Goal: Check status: Check status

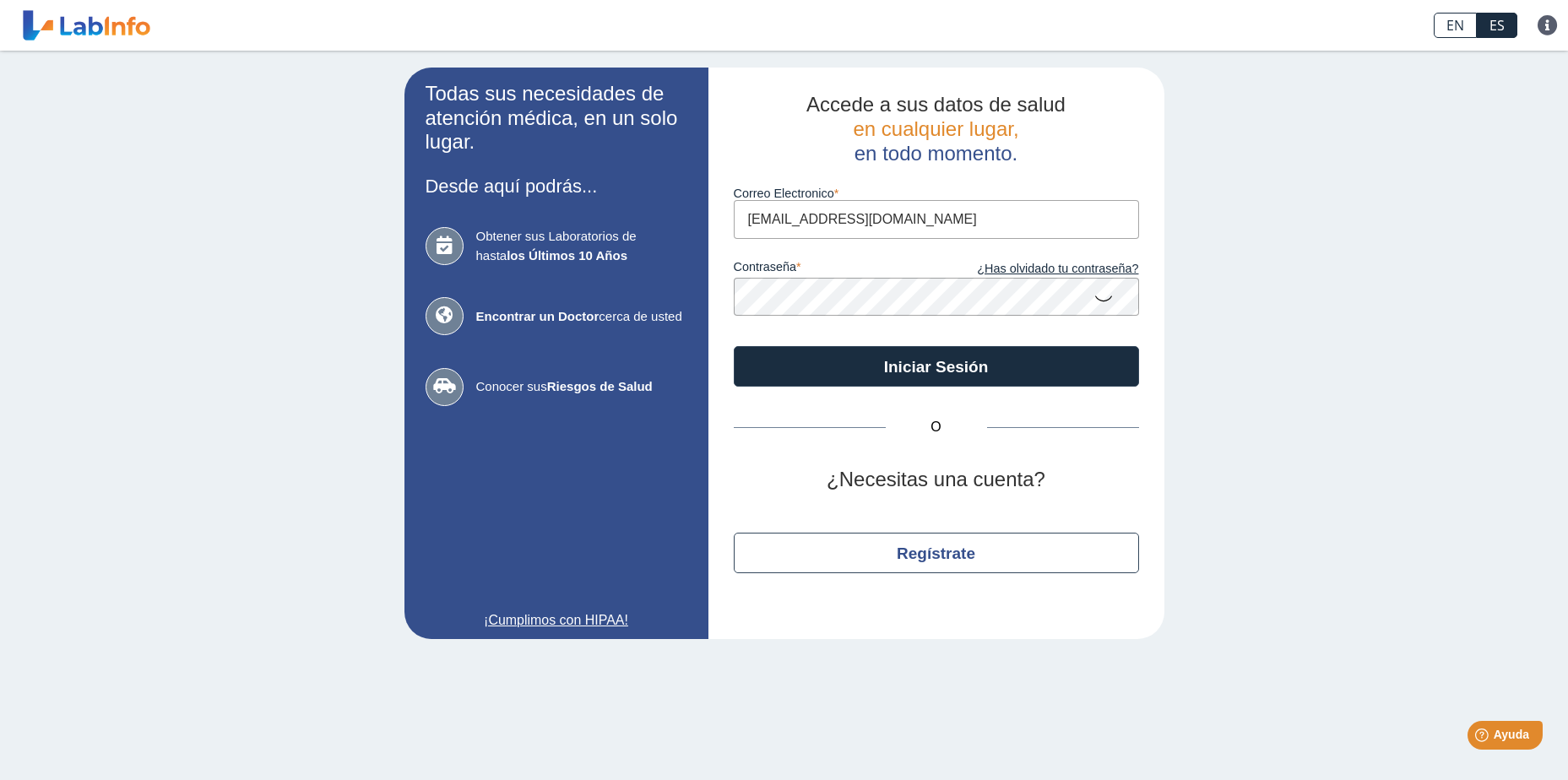
type input "[EMAIL_ADDRESS][DOMAIN_NAME]"
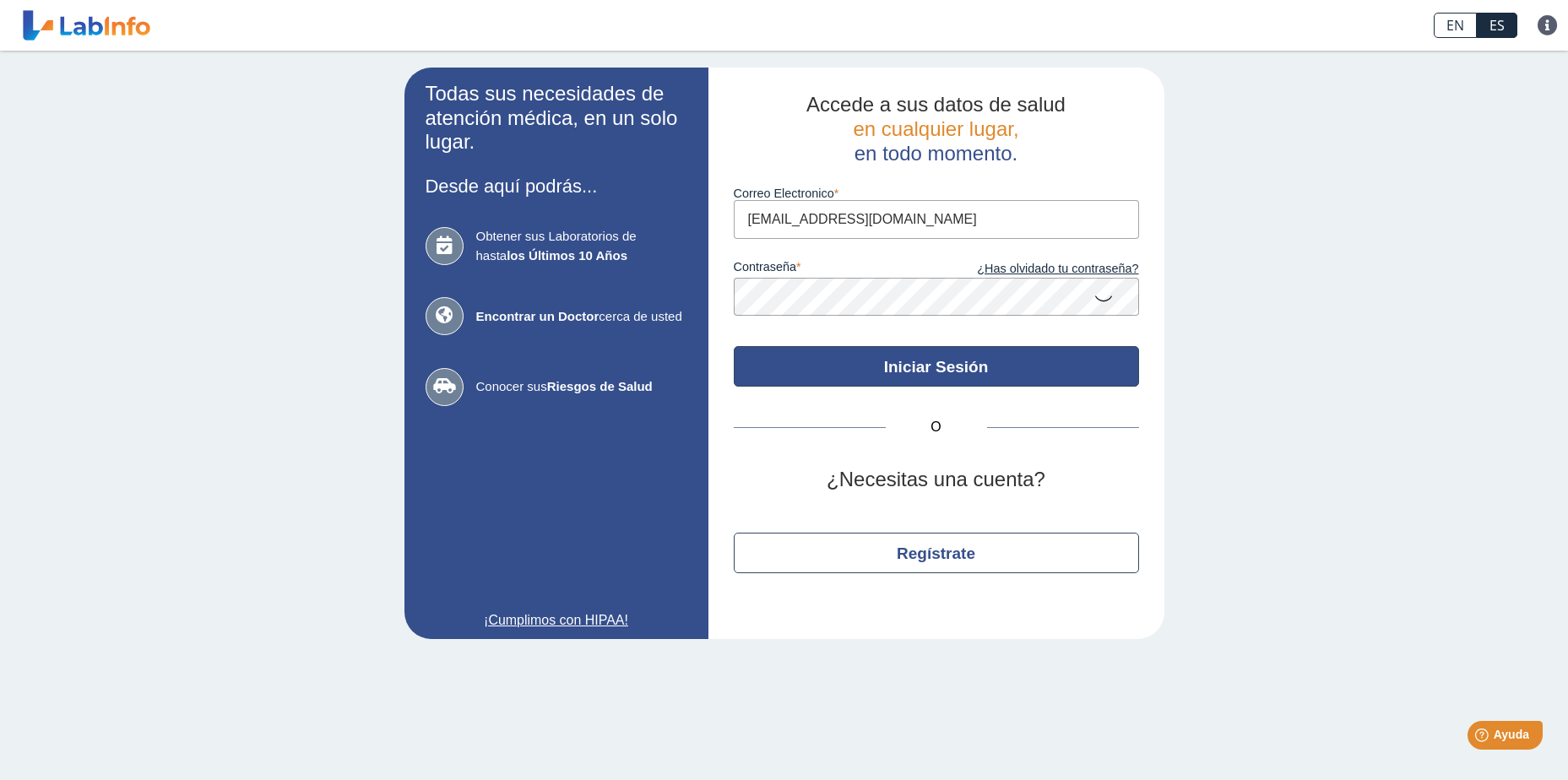
click at [919, 360] on button "Iniciar Sesión" at bounding box center [937, 366] width 406 height 40
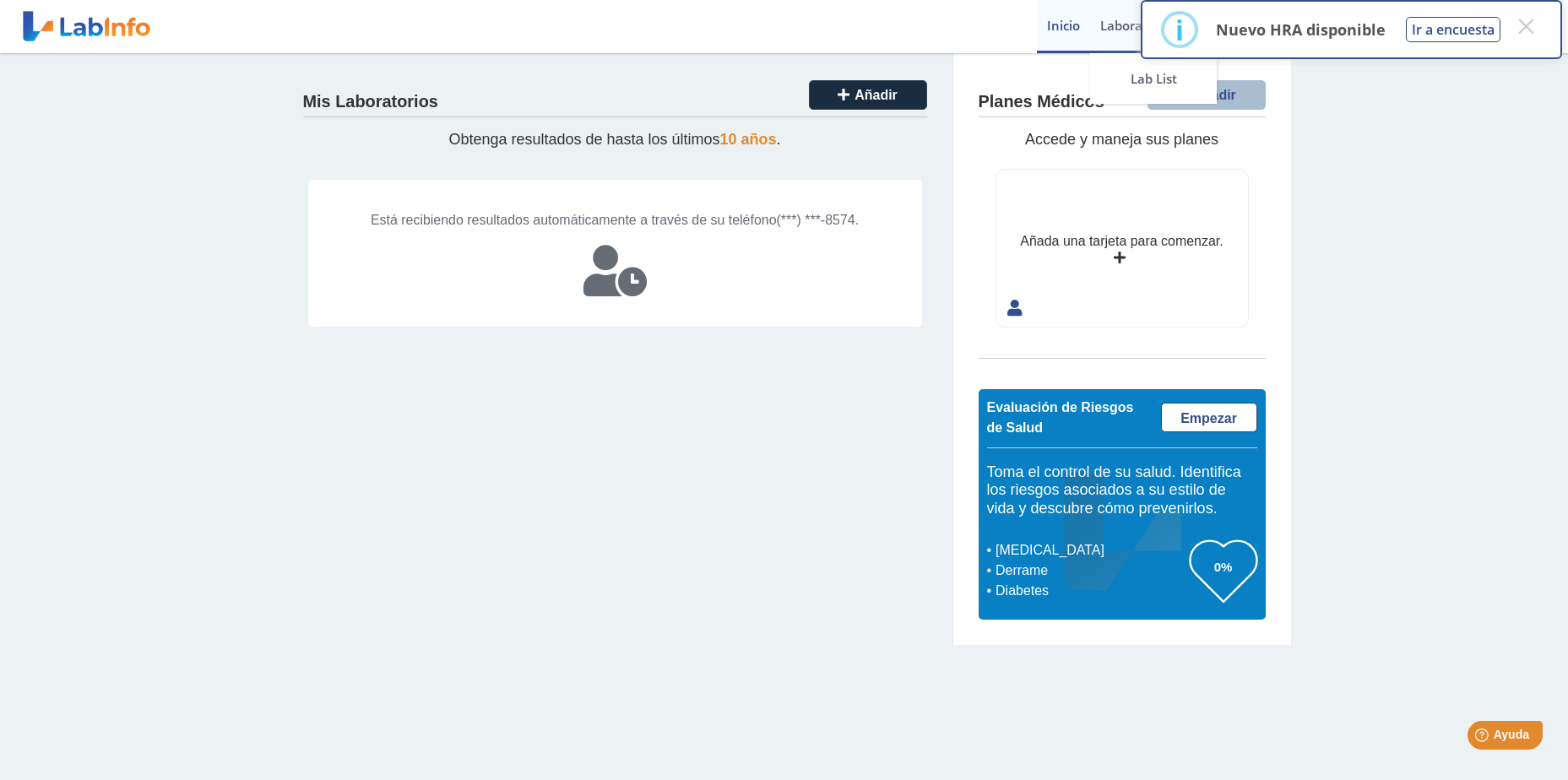
click at [1108, 22] on link "Laboratorios" at bounding box center [1139, 26] width 97 height 53
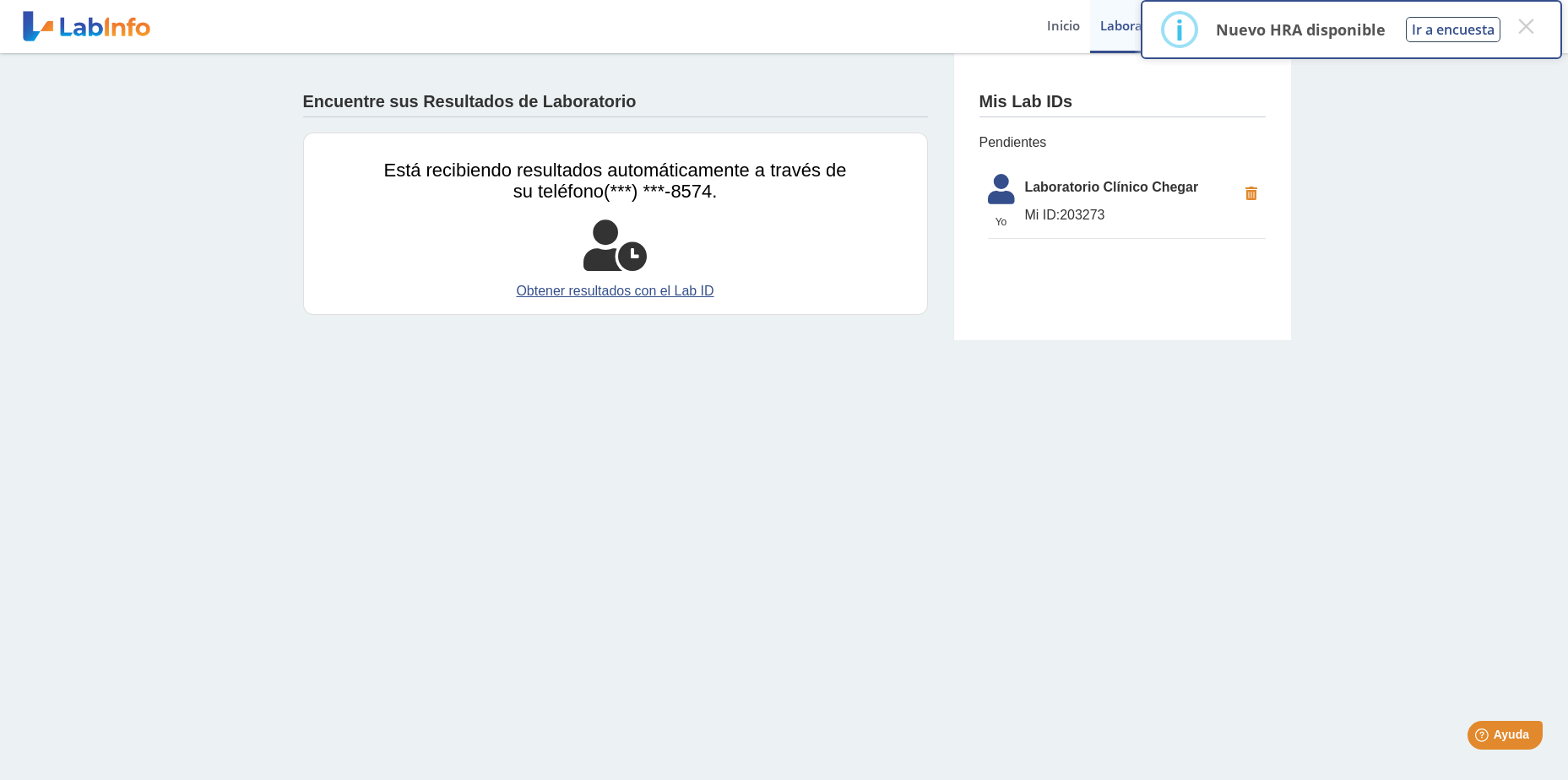
click at [1088, 193] on span "Laboratorio Clínico Chegar" at bounding box center [1131, 188] width 212 height 21
click at [1520, 22] on button "×" at bounding box center [1526, 26] width 31 height 31
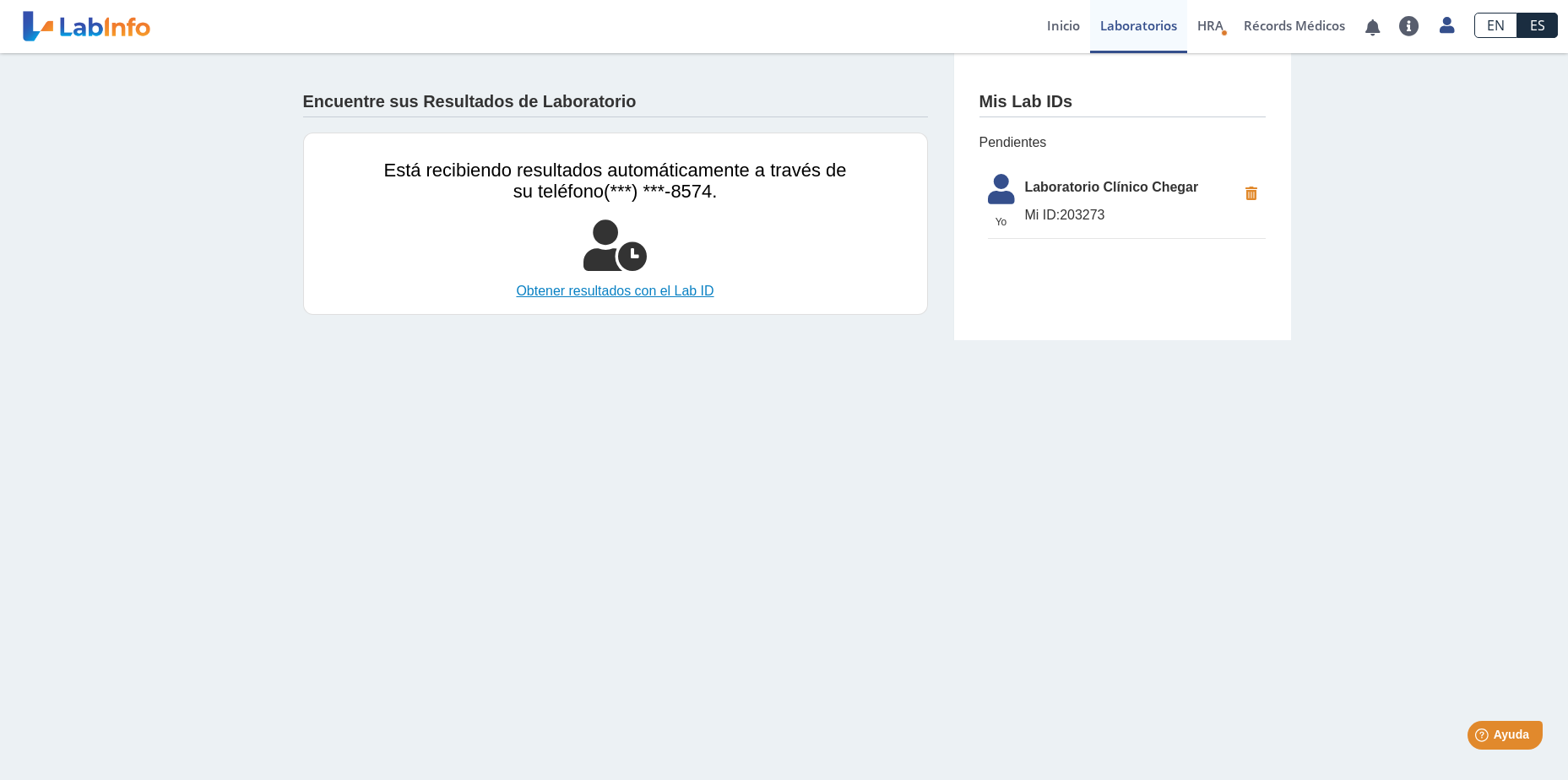
click at [668, 294] on link "Obtener resultados con el Lab ID" at bounding box center [616, 291] width 463 height 21
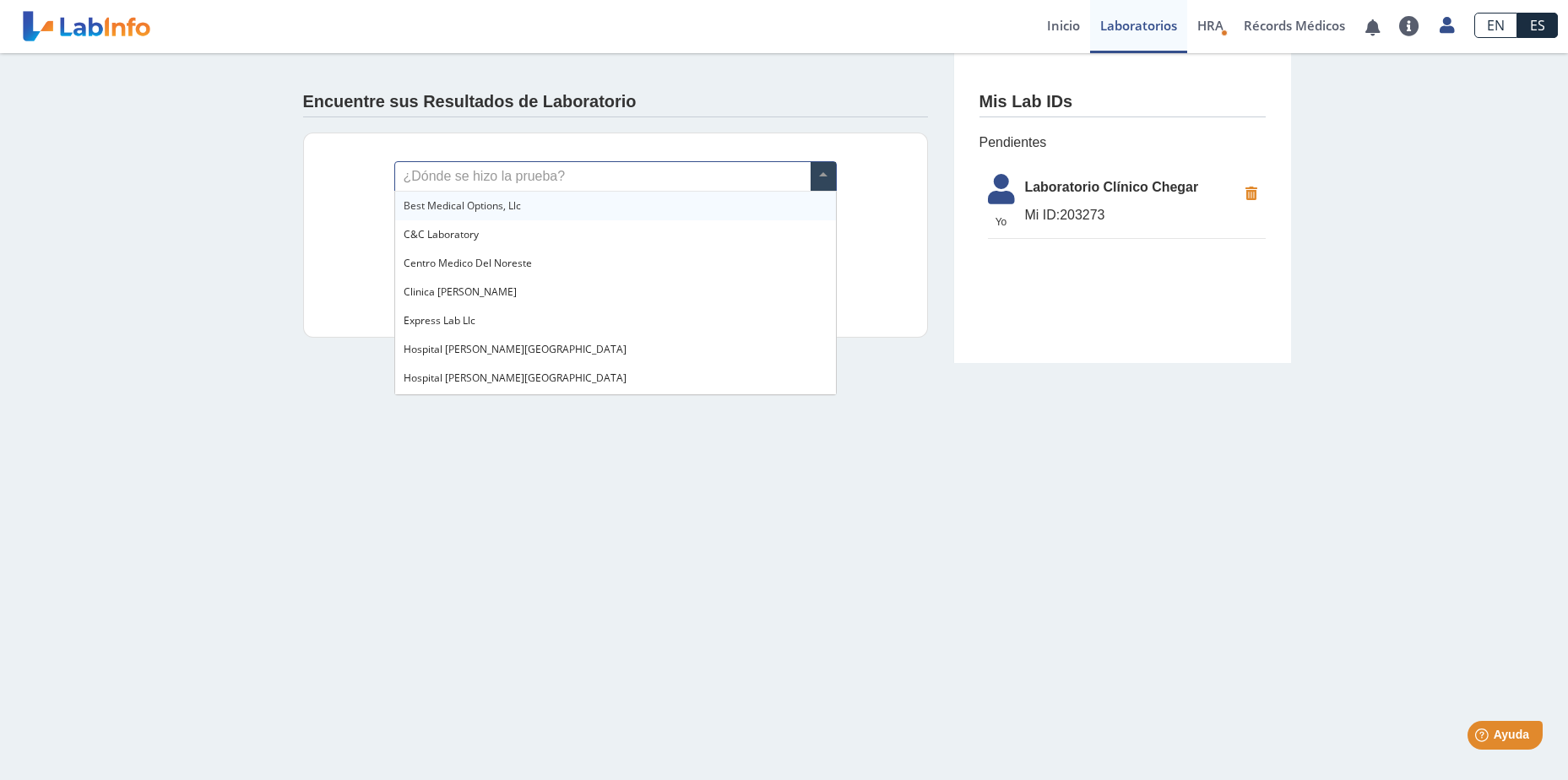
click at [815, 165] on span at bounding box center [823, 177] width 25 height 29
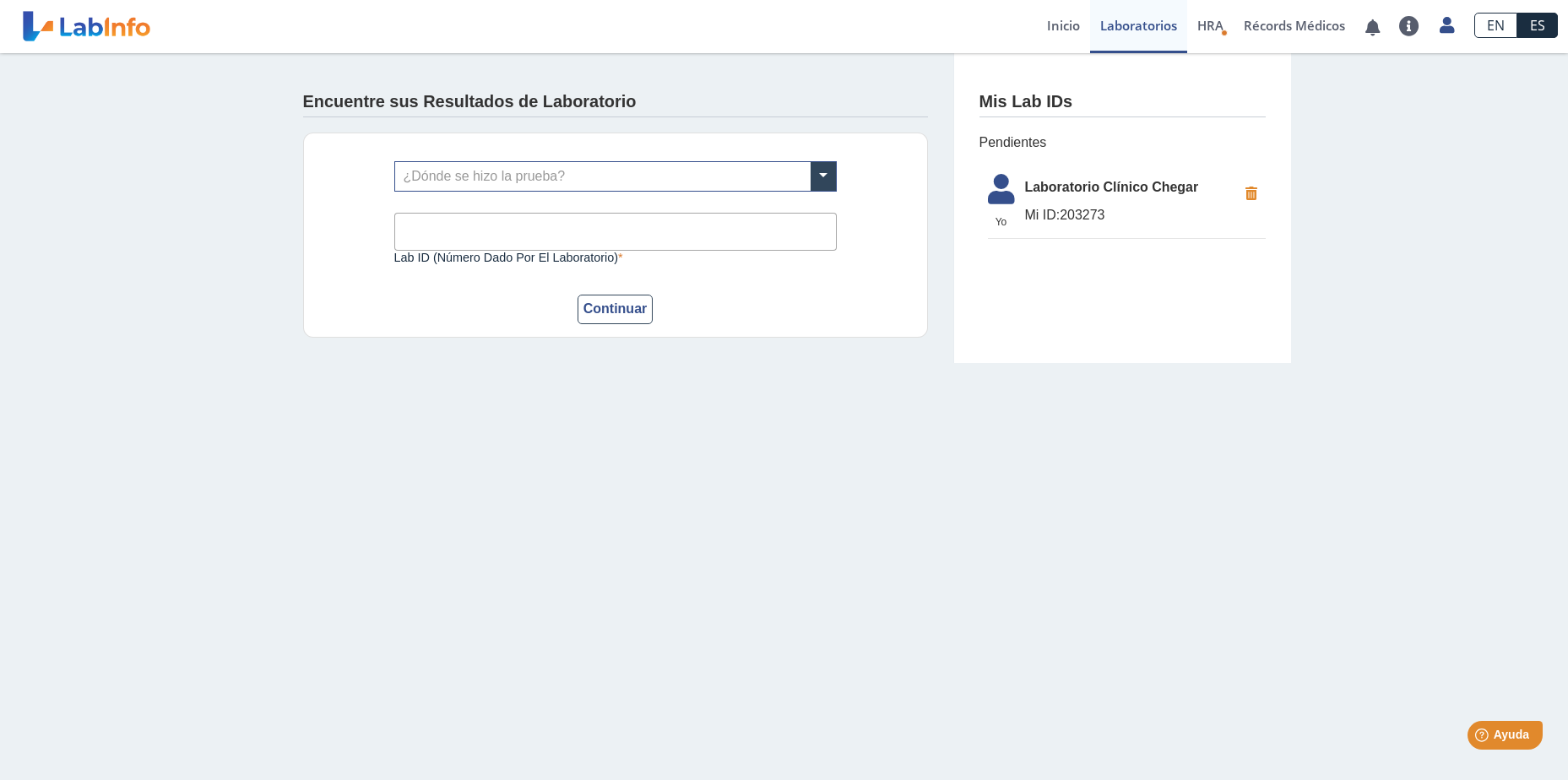
click at [1099, 207] on span "Mi ID: 203273" at bounding box center [1131, 215] width 212 height 21
click at [1087, 208] on span "Mi ID: 203273" at bounding box center [1131, 215] width 212 height 21
drag, startPoint x: 1087, startPoint y: 208, endPoint x: 997, endPoint y: 228, distance: 92.2
click at [997, 228] on span "Yo" at bounding box center [1002, 222] width 48 height 15
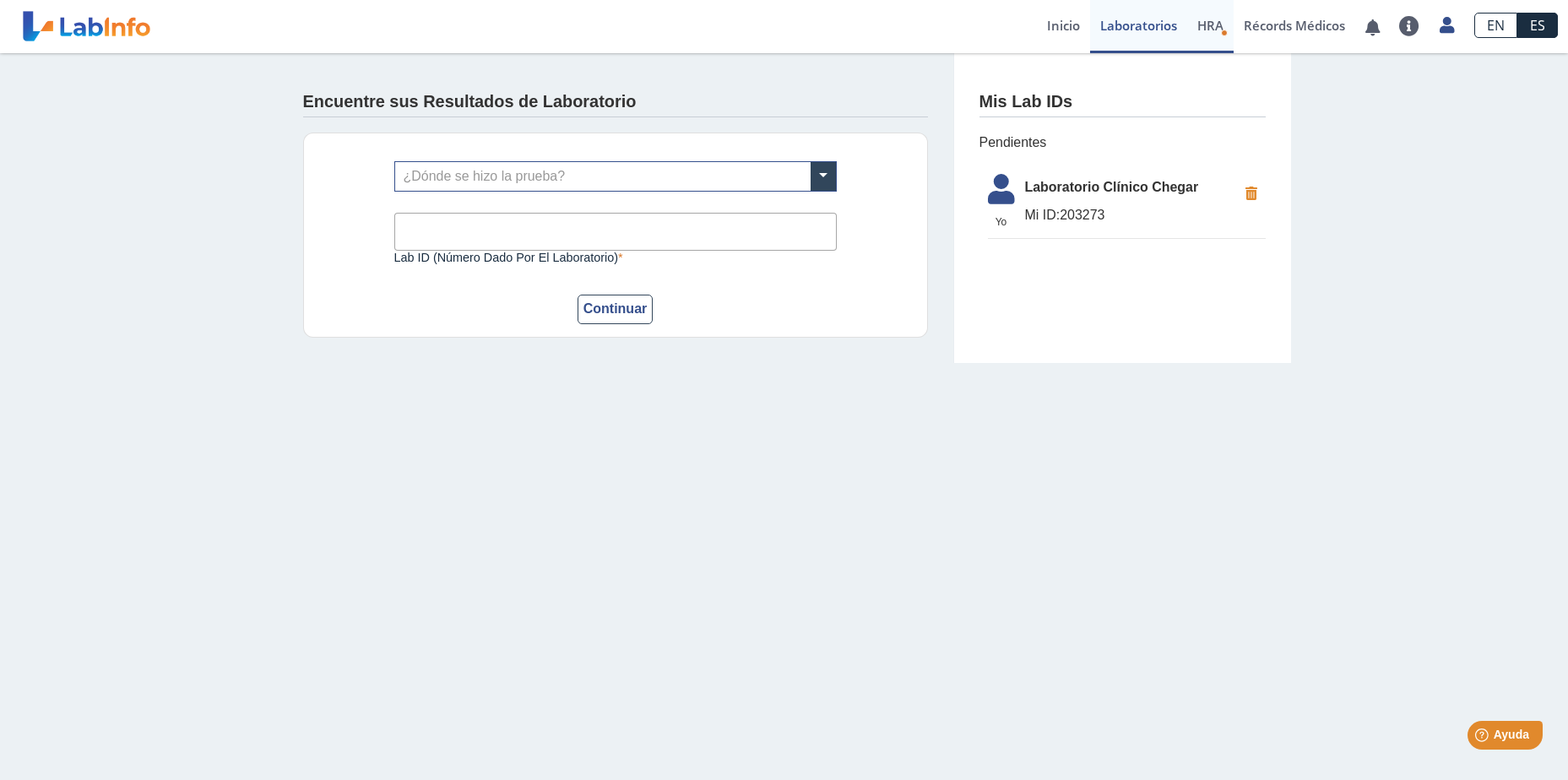
click at [1213, 29] on span "HRA" at bounding box center [1210, 25] width 26 height 17
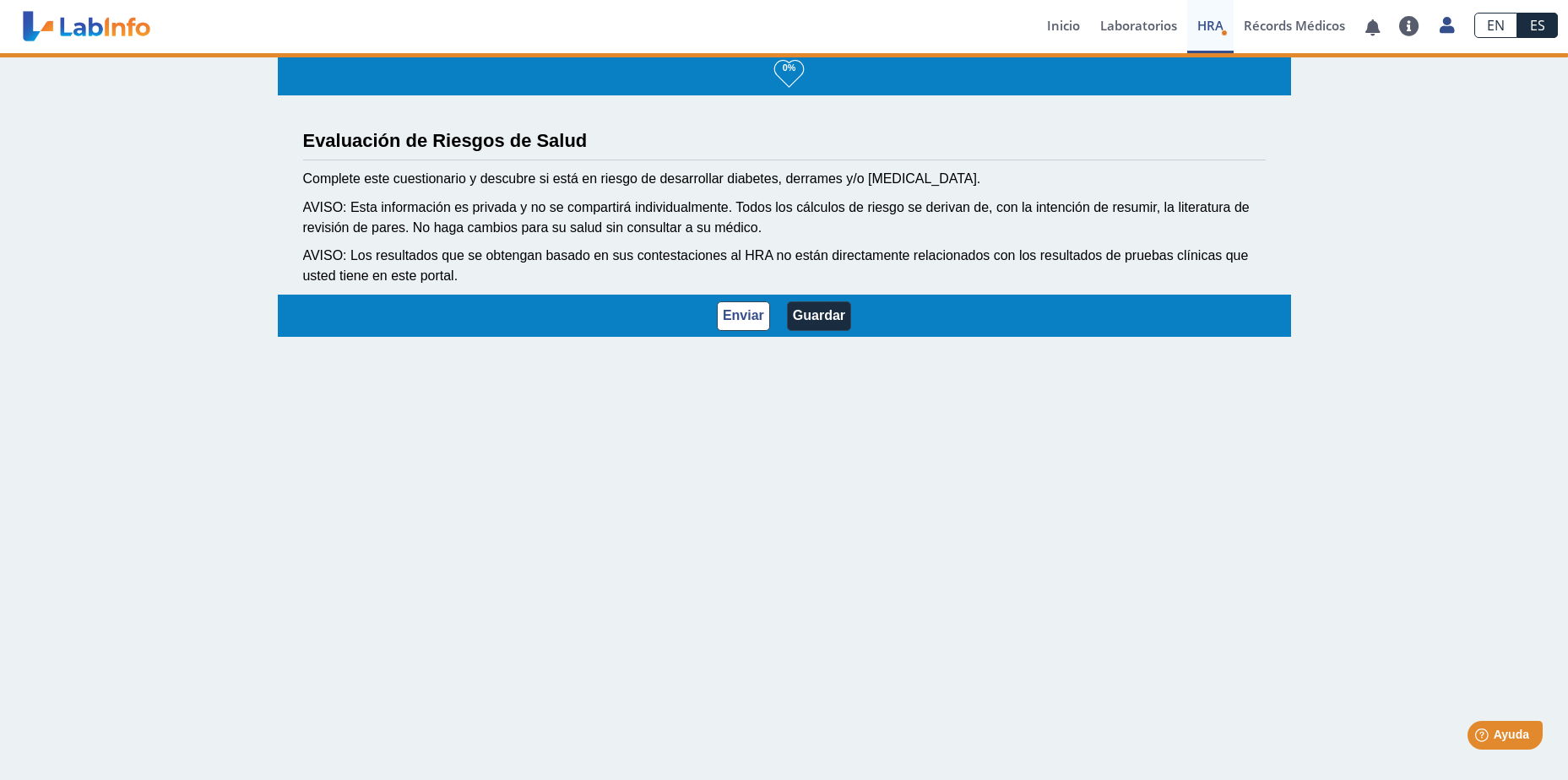
select select "2: 228"
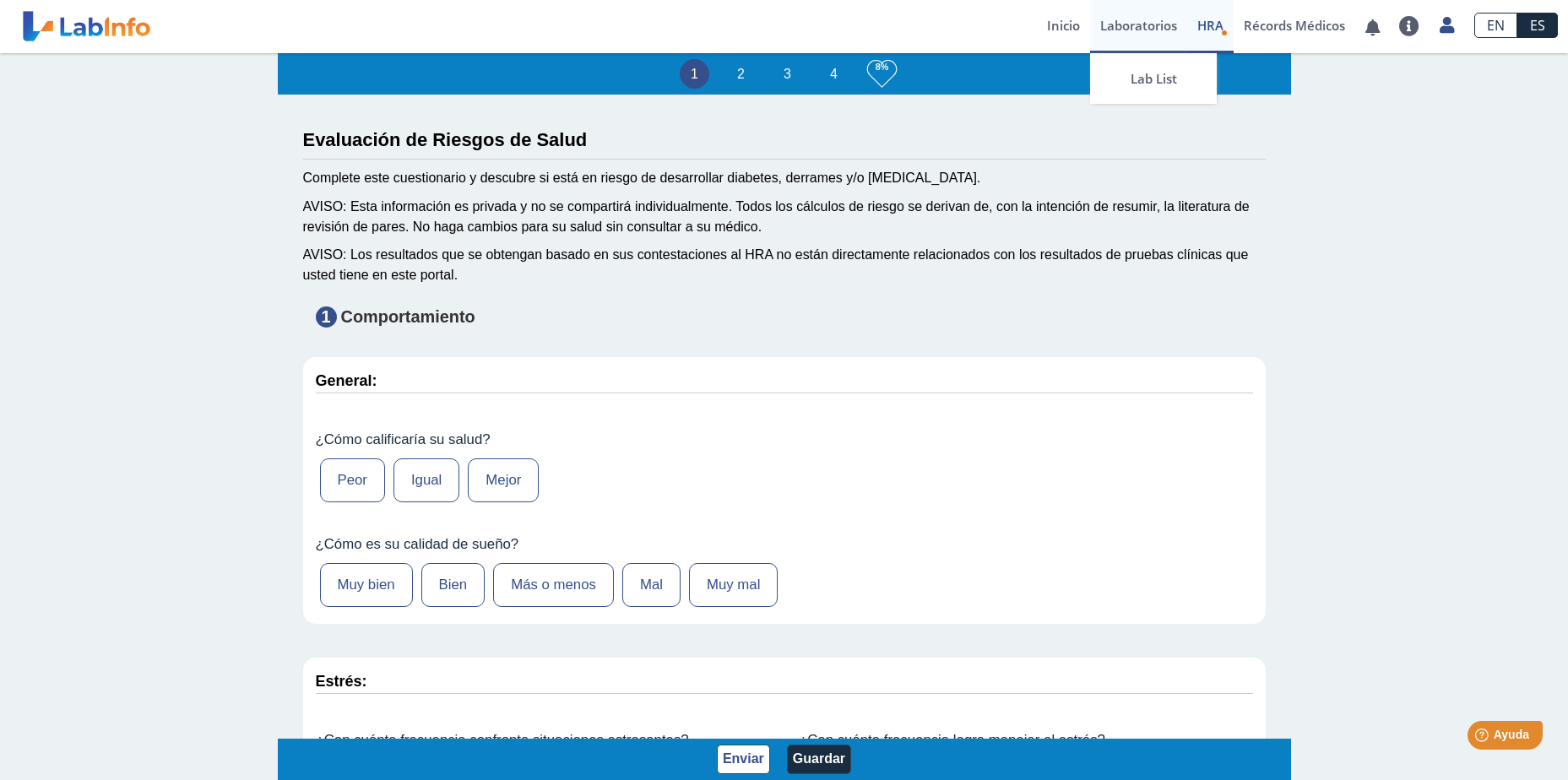
click at [1127, 22] on link "Laboratorios" at bounding box center [1139, 26] width 97 height 53
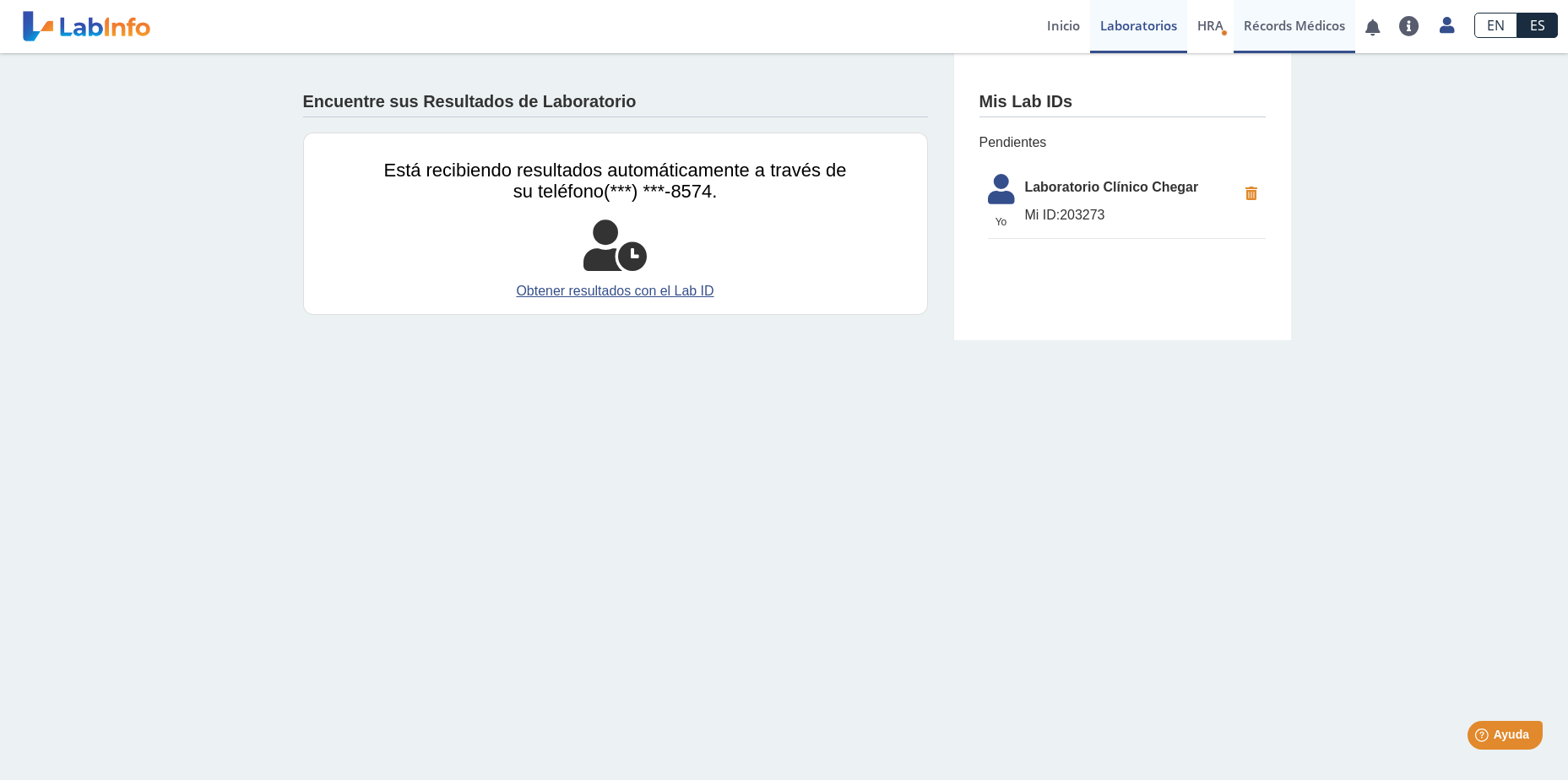
click at [1308, 22] on link "Récords Médicos" at bounding box center [1294, 26] width 121 height 53
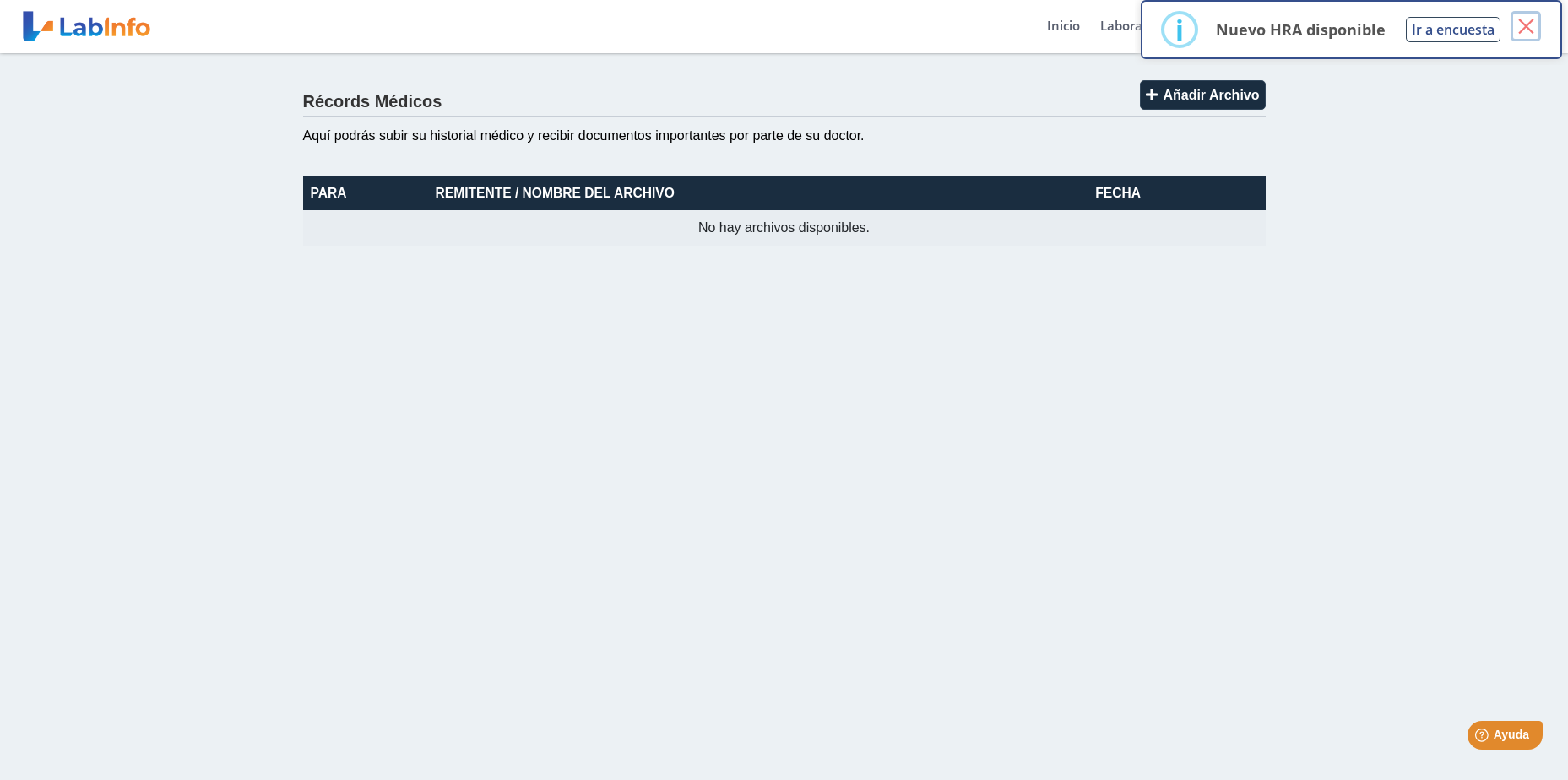
click at [1529, 24] on button "×" at bounding box center [1526, 26] width 31 height 31
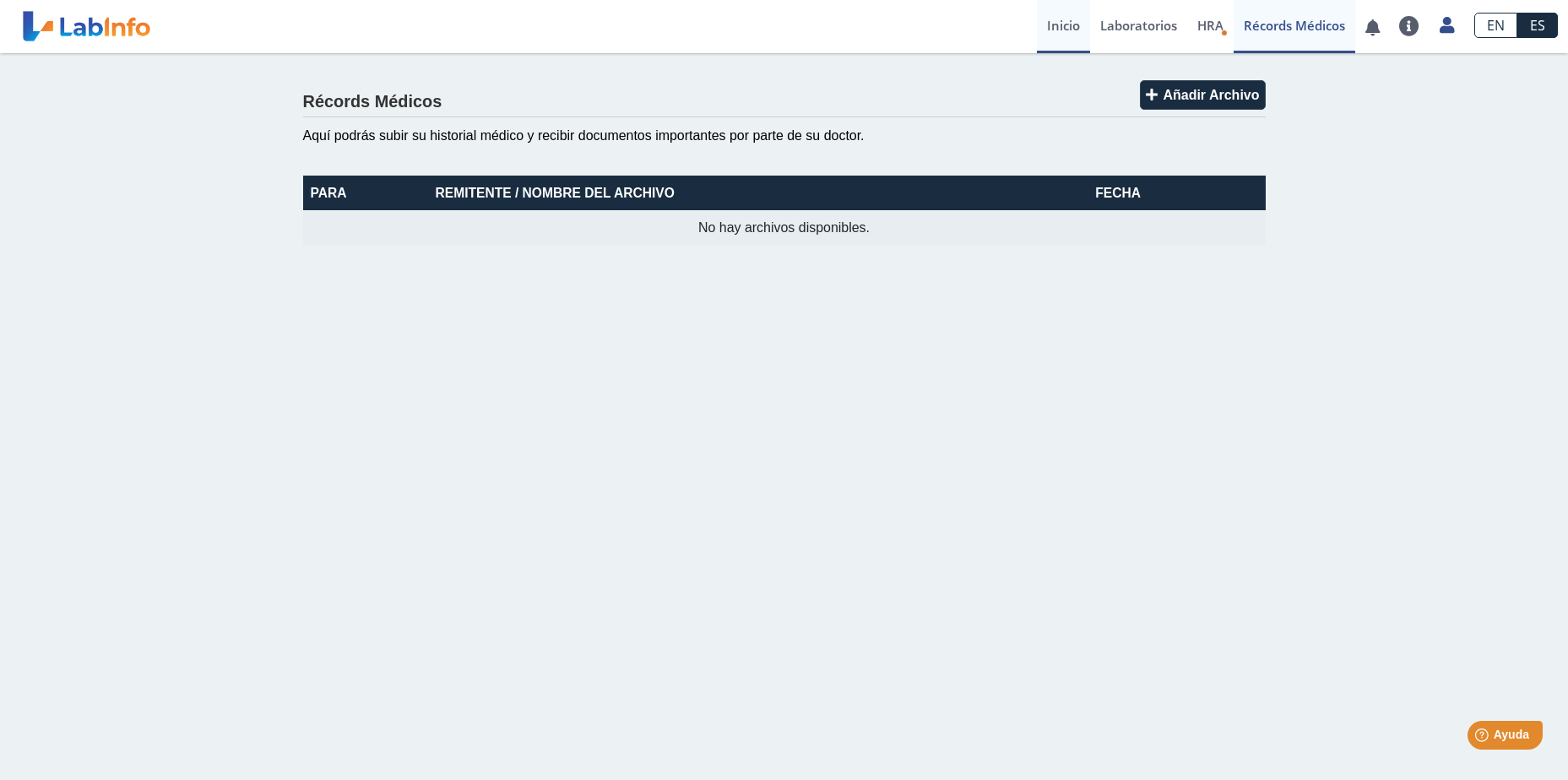
click at [1063, 37] on link "Inicio" at bounding box center [1063, 26] width 53 height 53
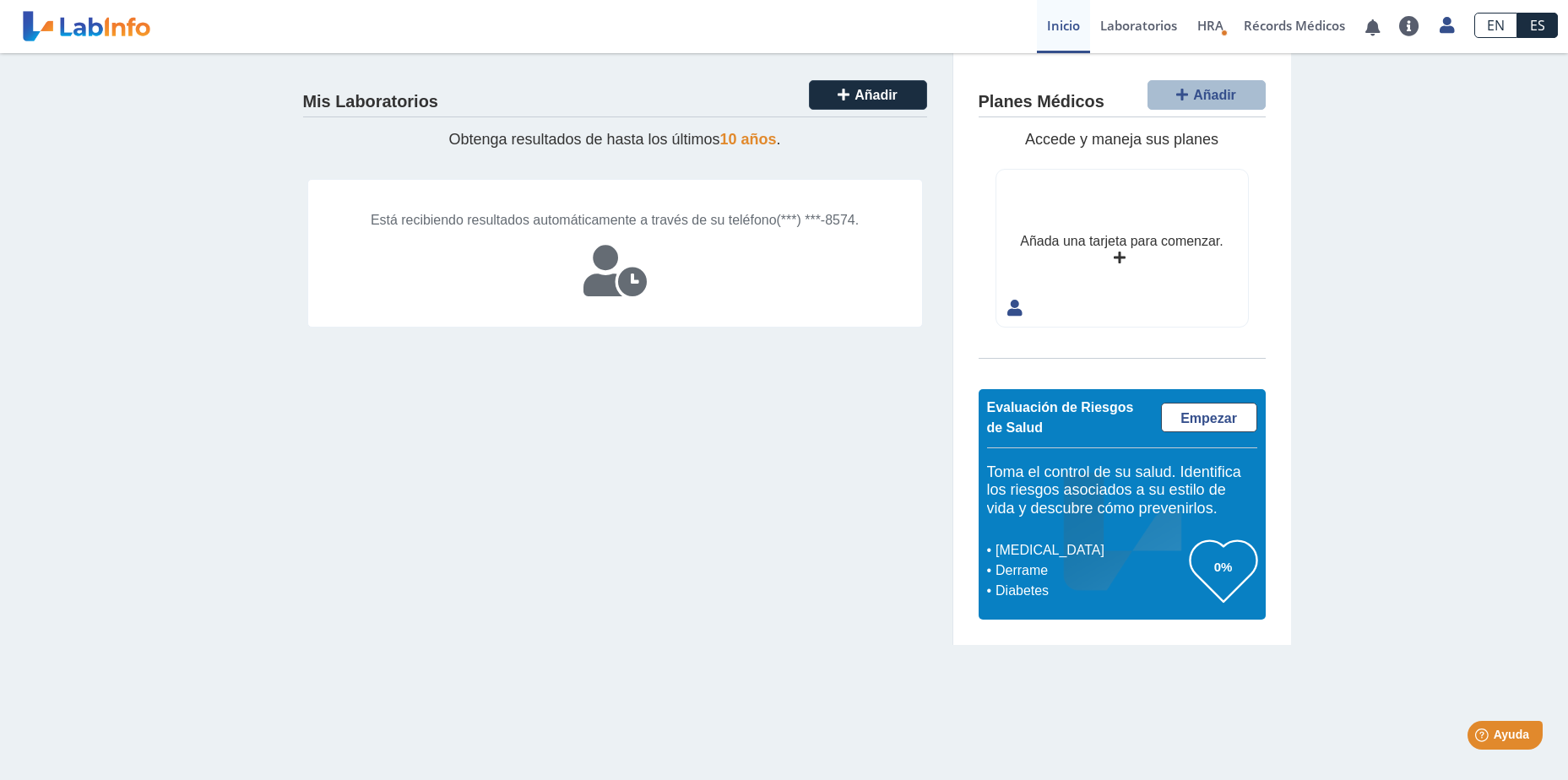
click at [634, 285] on icon at bounding box center [615, 271] width 64 height 50
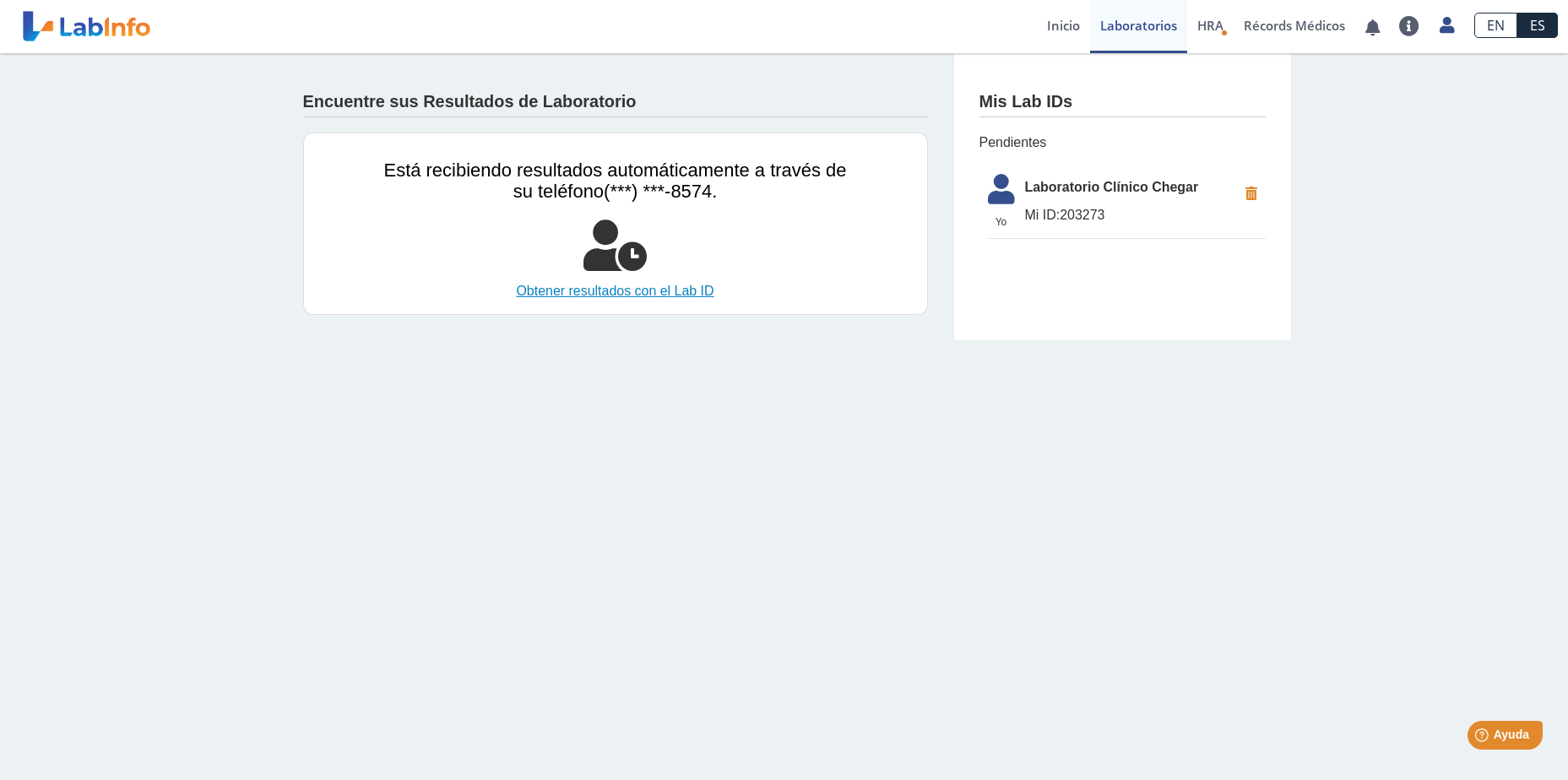
click at [640, 289] on link "Obtener resultados con el Lab ID" at bounding box center [616, 291] width 463 height 21
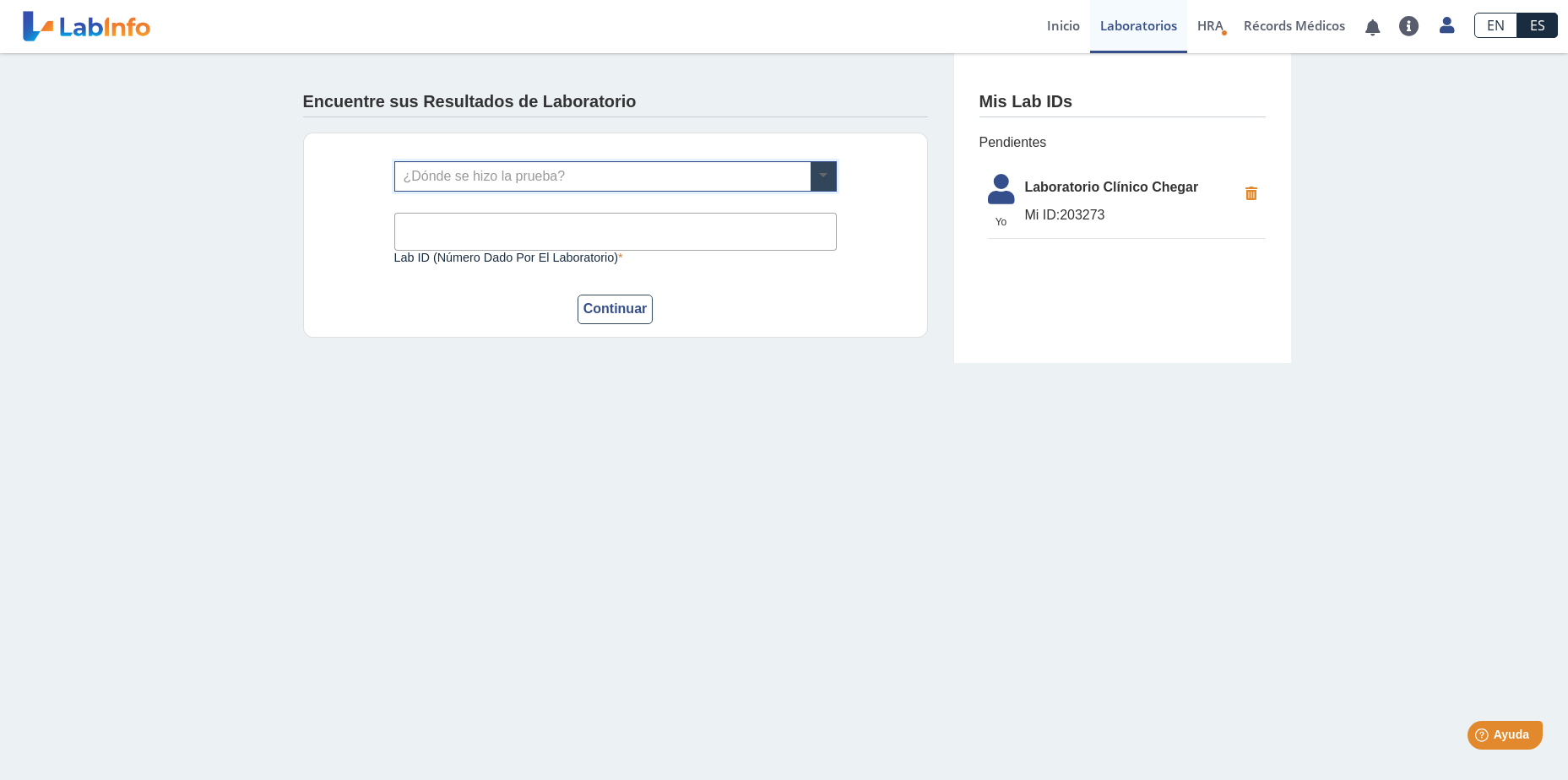
click at [817, 174] on span at bounding box center [823, 177] width 25 height 29
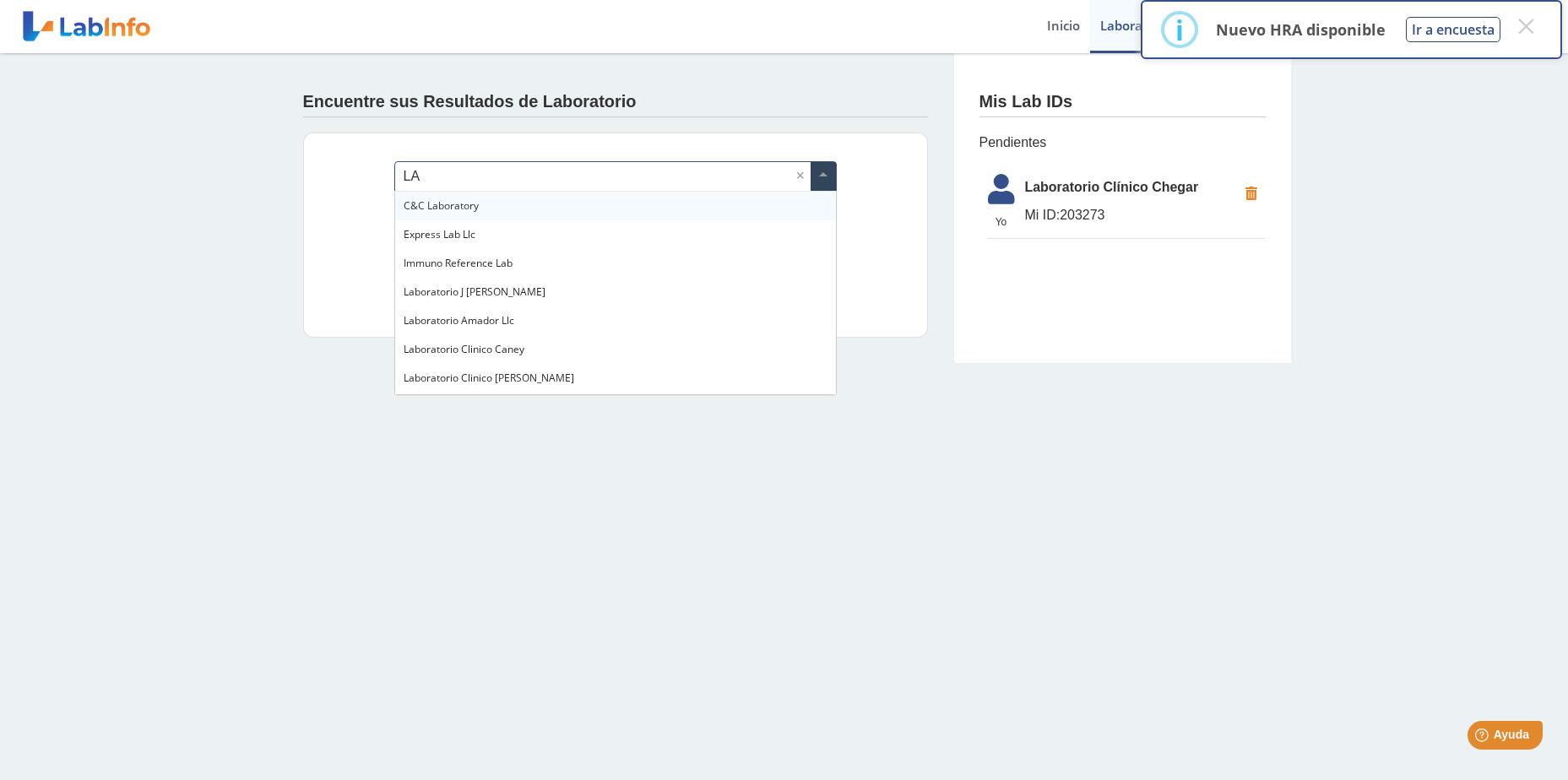
type input "L"
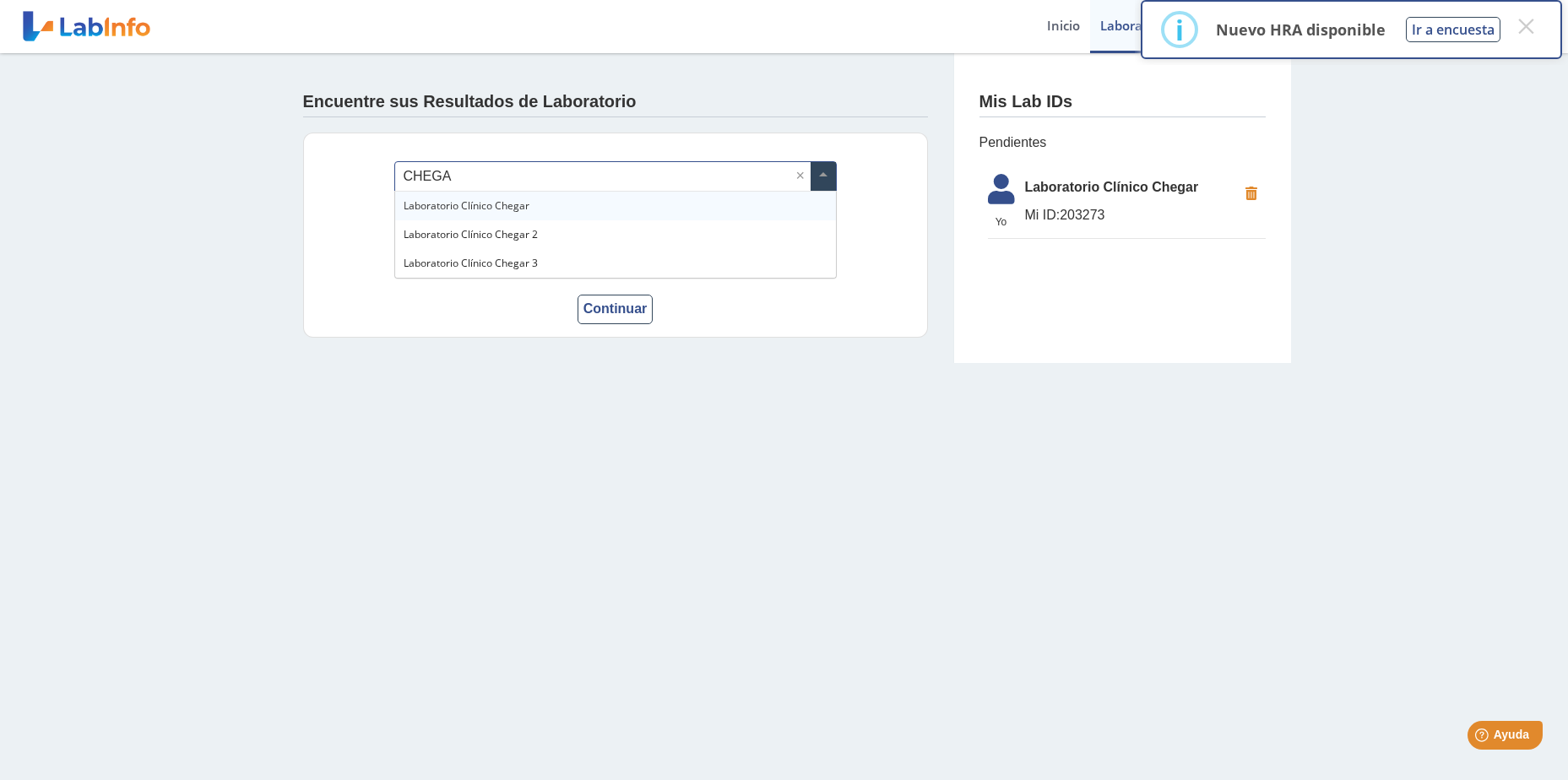
type input "CHEGAR"
click at [507, 209] on span "Laboratorio Clínico Chegar" at bounding box center [467, 206] width 126 height 14
drag, startPoint x: 544, startPoint y: 231, endPoint x: 681, endPoint y: 213, distance: 138.2
click at [544, 231] on input "Lab ID (número dado por el laboratorio)" at bounding box center [615, 232] width 442 height 38
type input "209"
